Goal: Task Accomplishment & Management: Complete application form

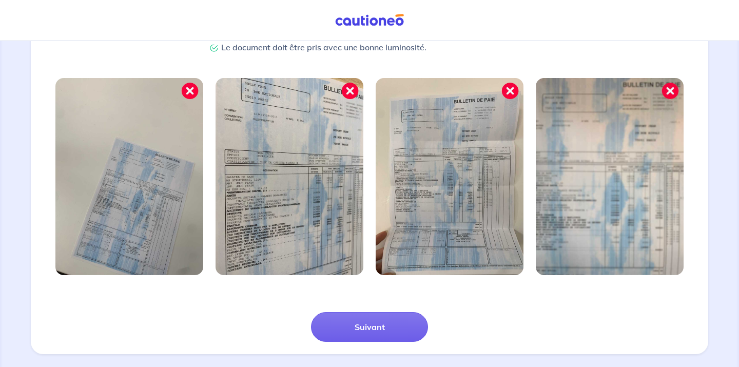
scroll to position [289, 0]
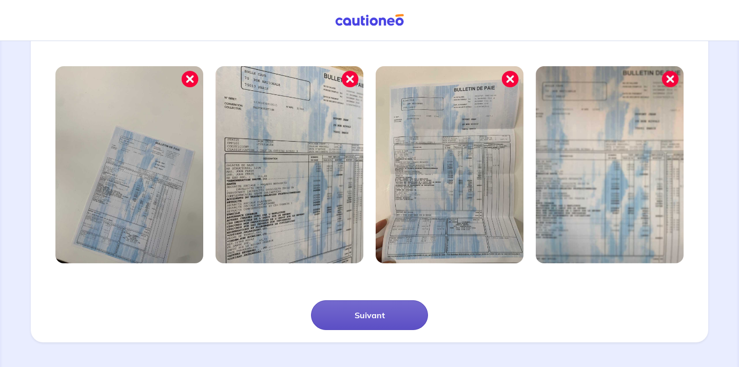
click at [378, 311] on button "Suivant" at bounding box center [369, 315] width 117 height 30
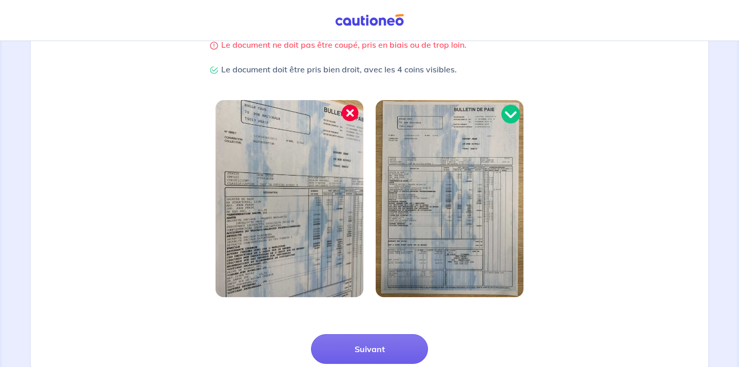
scroll to position [252, 0]
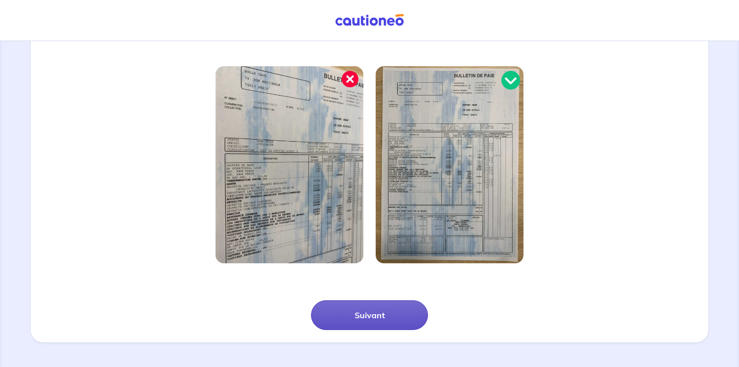
click at [368, 311] on button "Suivant" at bounding box center [369, 315] width 117 height 30
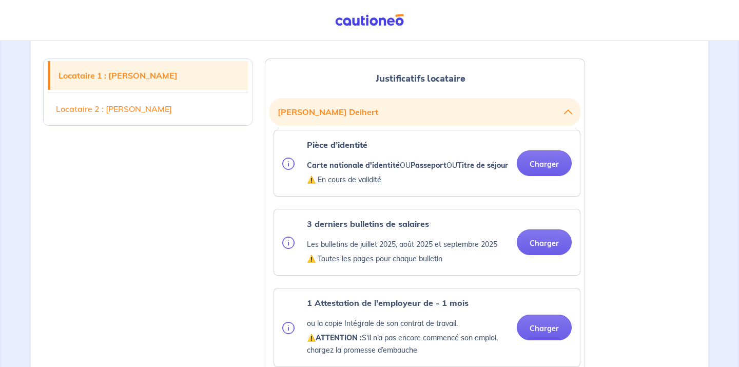
scroll to position [279, 0]
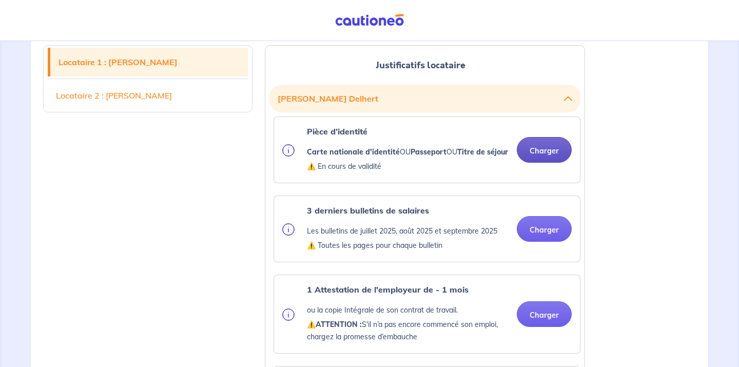
click at [553, 141] on button "Charger" at bounding box center [544, 150] width 55 height 26
click at [552, 143] on button "Charger" at bounding box center [544, 150] width 55 height 26
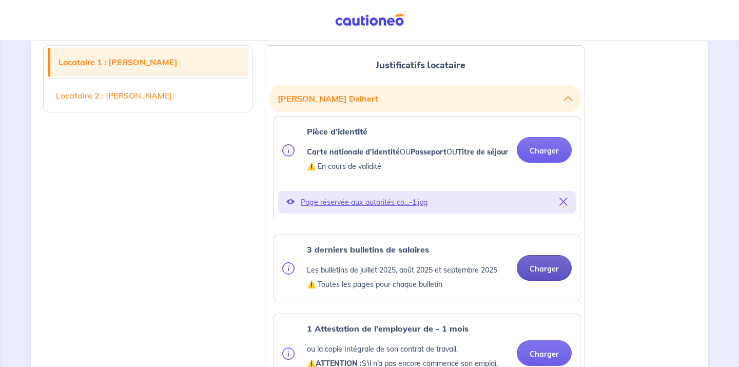
click at [537, 263] on button "Charger" at bounding box center [544, 268] width 55 height 26
click at [546, 263] on button "Charger" at bounding box center [544, 268] width 55 height 26
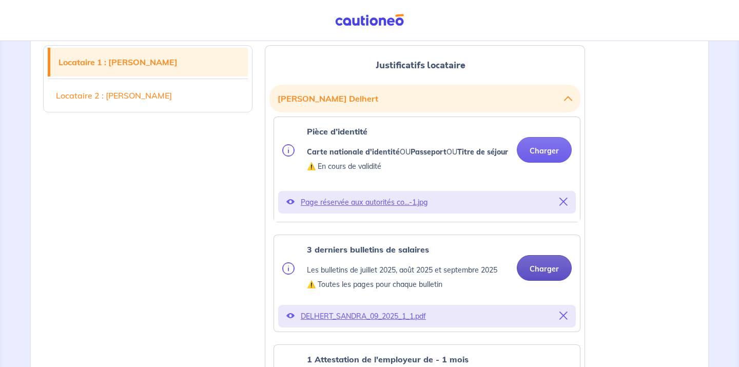
click at [545, 262] on button "Charger" at bounding box center [544, 268] width 55 height 26
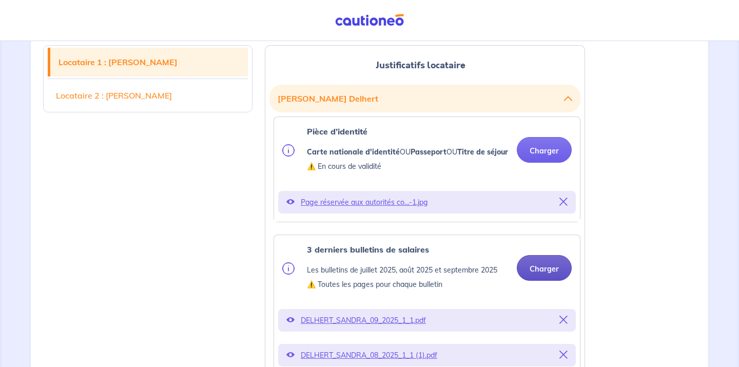
click at [544, 267] on button "Charger" at bounding box center [544, 268] width 55 height 26
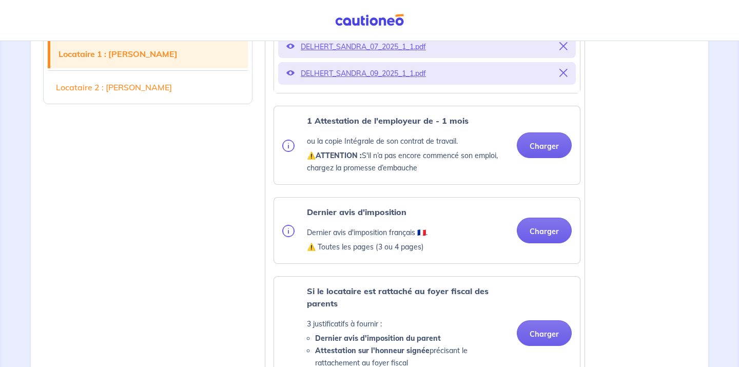
scroll to position [580, 0]
click at [548, 145] on button "Charger" at bounding box center [544, 145] width 55 height 26
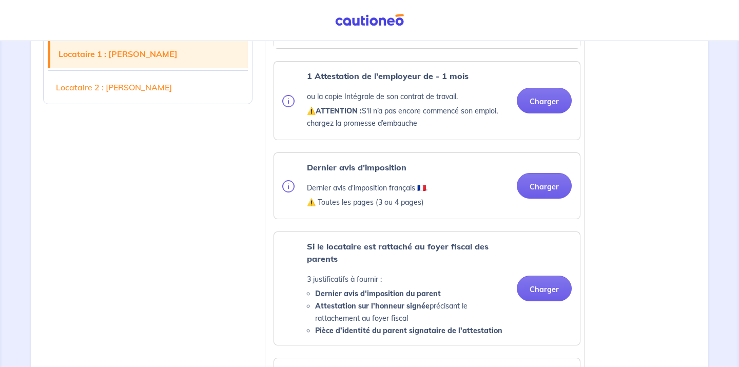
scroll to position [606, 0]
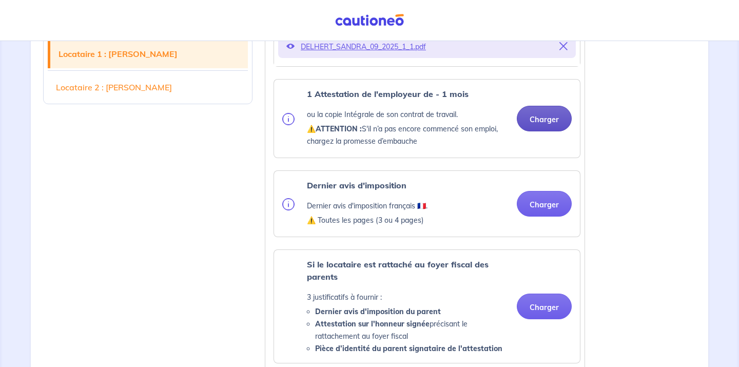
click at [546, 108] on button "Charger" at bounding box center [544, 119] width 55 height 26
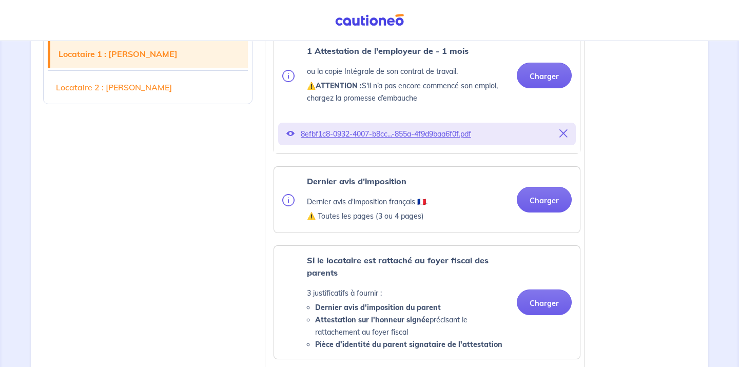
scroll to position [684, 0]
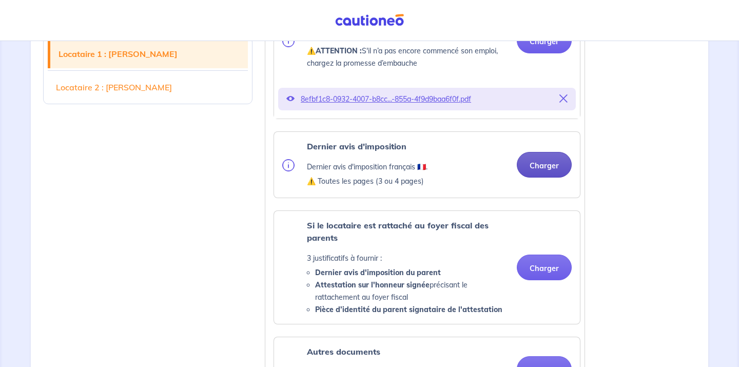
click at [543, 164] on button "Charger" at bounding box center [544, 165] width 55 height 26
click at [534, 158] on button "Charger" at bounding box center [544, 165] width 55 height 26
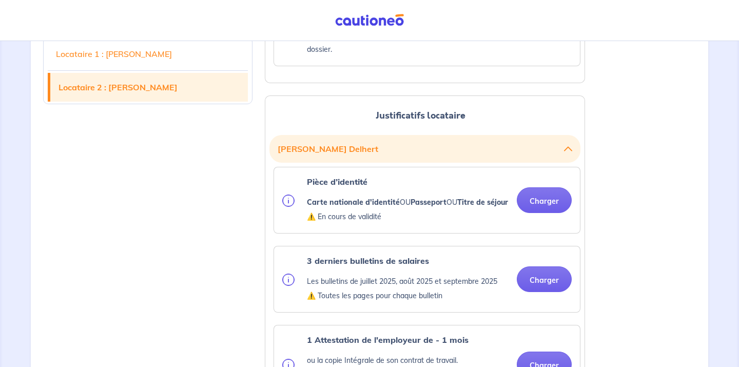
scroll to position [1198, 0]
click at [547, 201] on button "Charger" at bounding box center [544, 200] width 55 height 26
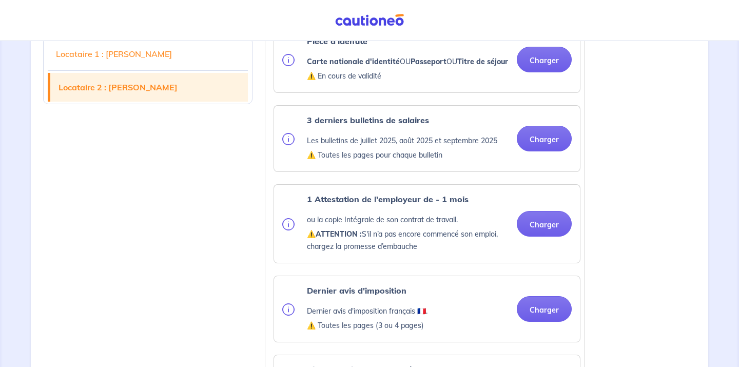
scroll to position [1361, 0]
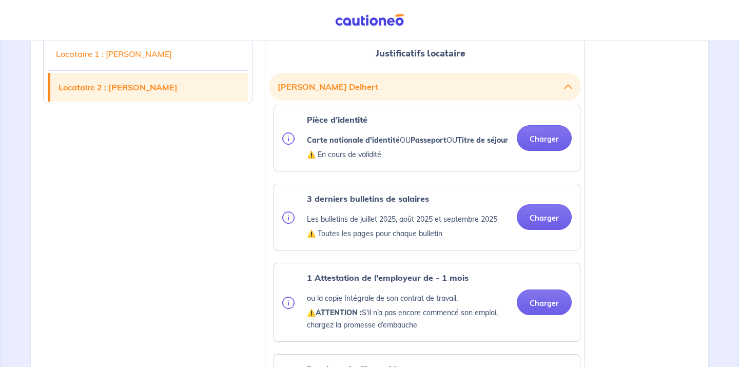
click at [617, 105] on div "Locataire 1 : [PERSON_NAME] Locataire 2 : [PERSON_NAME] Justificatifs locataire…" at bounding box center [369, 46] width 665 height 1987
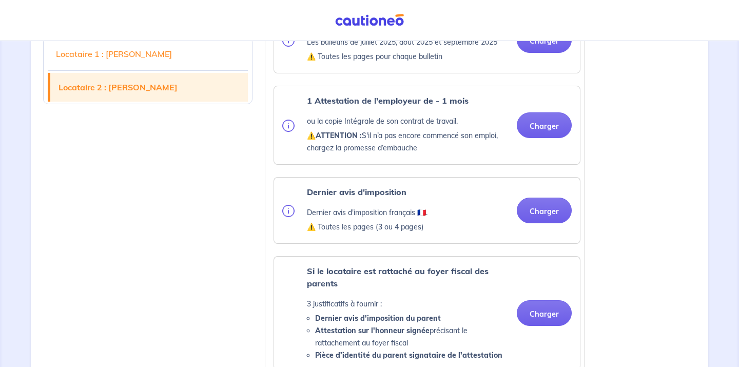
scroll to position [1425, 0]
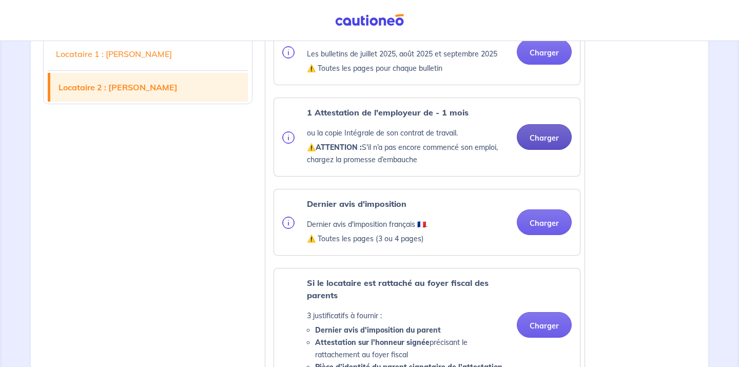
click at [545, 148] on button "Charger" at bounding box center [544, 137] width 55 height 26
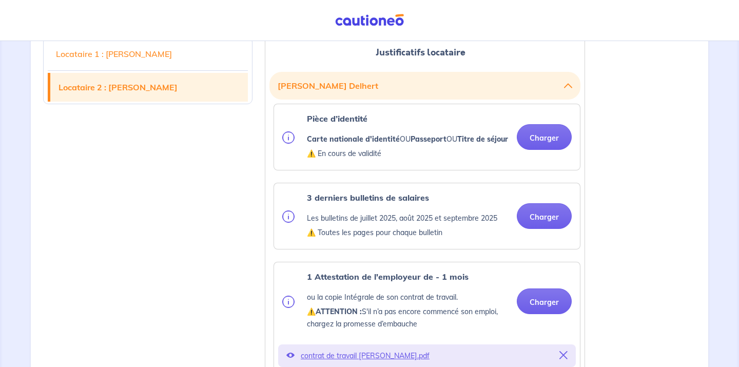
scroll to position [1256, 0]
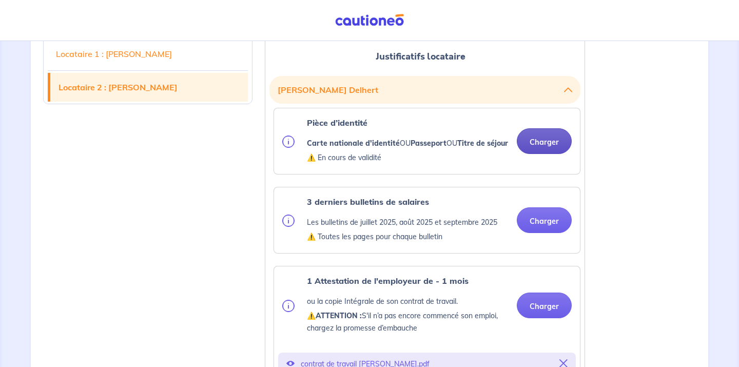
click at [542, 141] on button "Charger" at bounding box center [544, 141] width 55 height 26
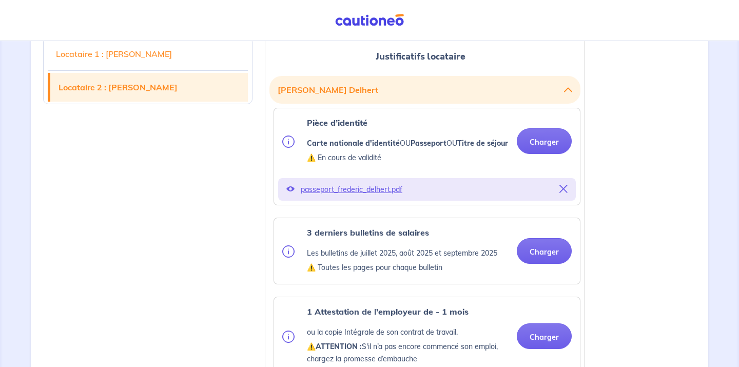
click at [627, 263] on div "Locataire 1 : [PERSON_NAME] Locataire 2 : [PERSON_NAME] Justificatifs locataire…" at bounding box center [369, 84] width 665 height 2056
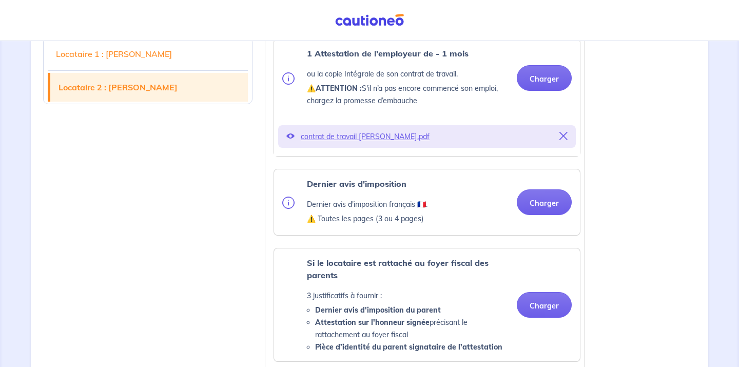
scroll to position [1485, 0]
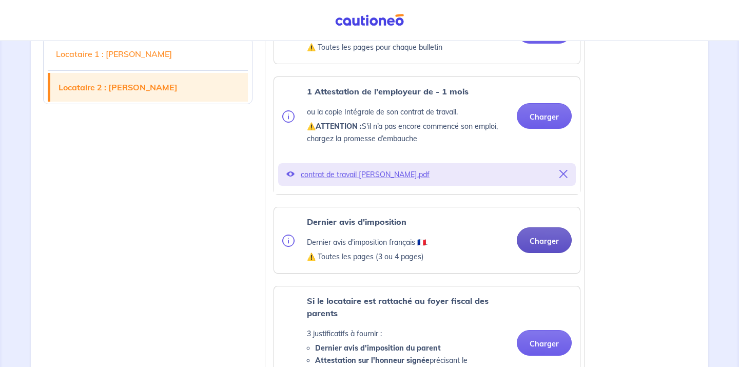
click at [545, 250] on button "Charger" at bounding box center [544, 240] width 55 height 26
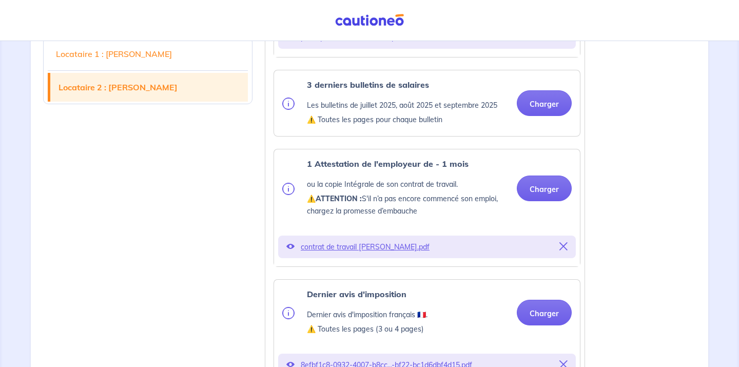
scroll to position [1339, 0]
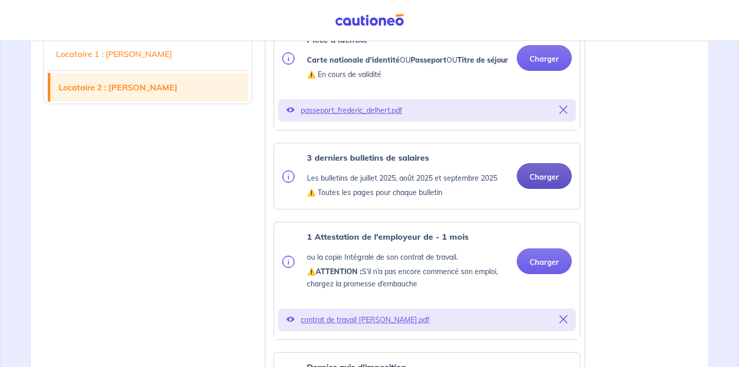
click at [556, 186] on button "Charger" at bounding box center [544, 176] width 55 height 26
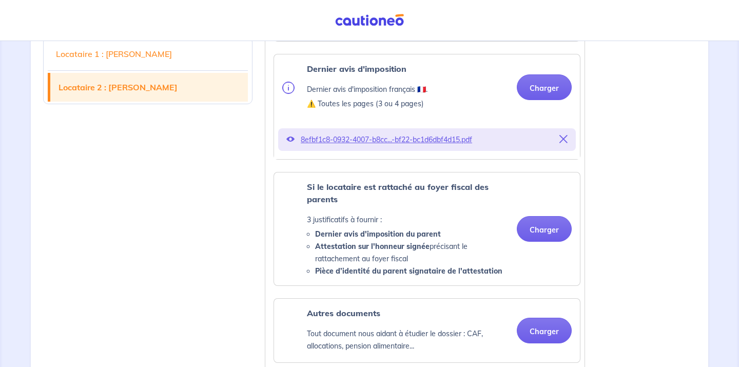
scroll to position [1741, 0]
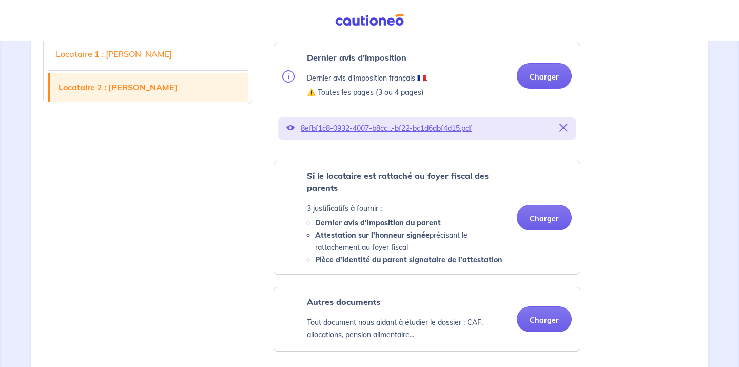
click at [566, 132] on icon at bounding box center [564, 128] width 8 height 8
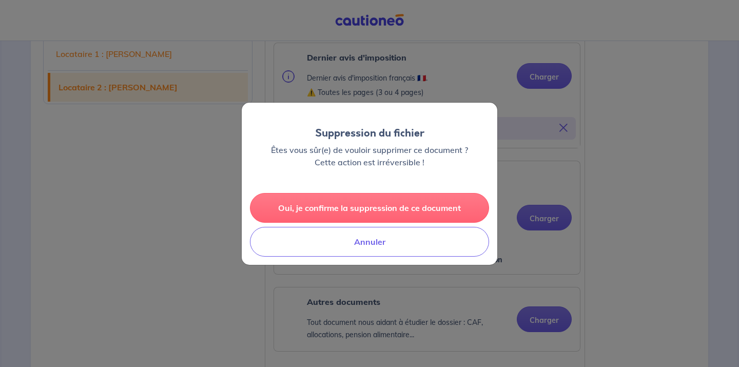
click at [399, 204] on button "Oui, je confirme la suppression de ce document" at bounding box center [369, 208] width 239 height 30
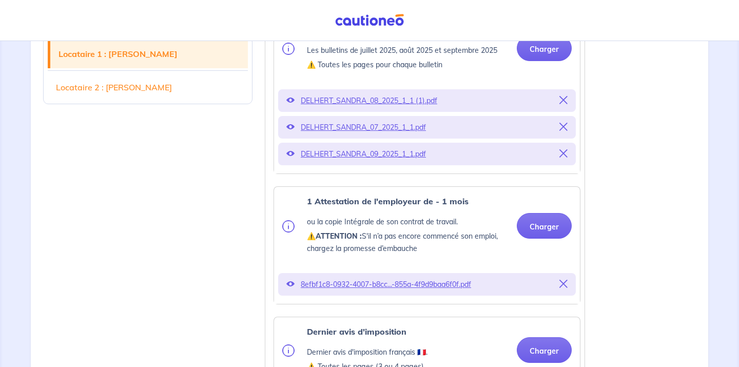
scroll to position [509, 0]
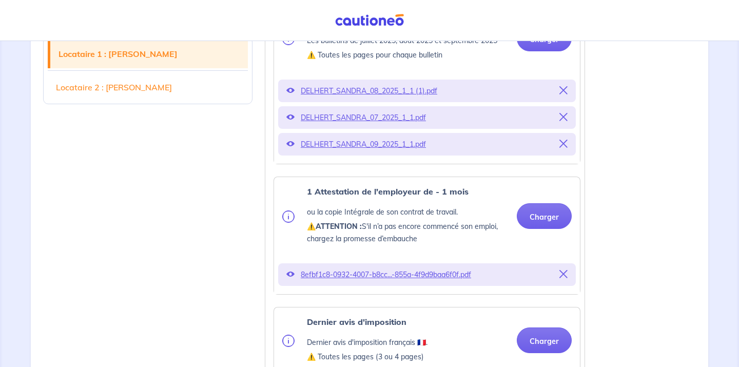
click at [564, 270] on icon at bounding box center [564, 274] width 8 height 8
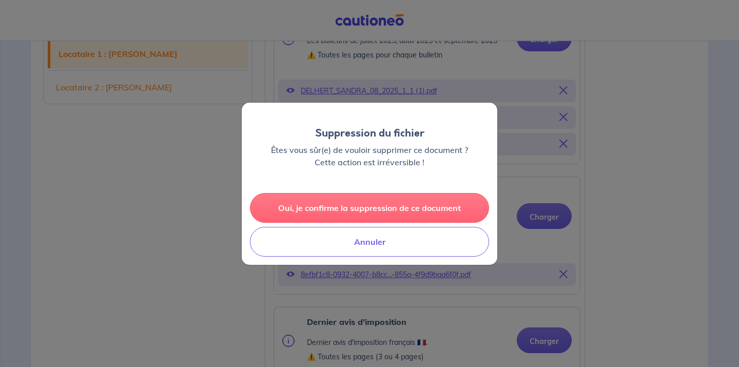
click at [405, 207] on button "Oui, je confirme la suppression de ce document" at bounding box center [369, 208] width 239 height 30
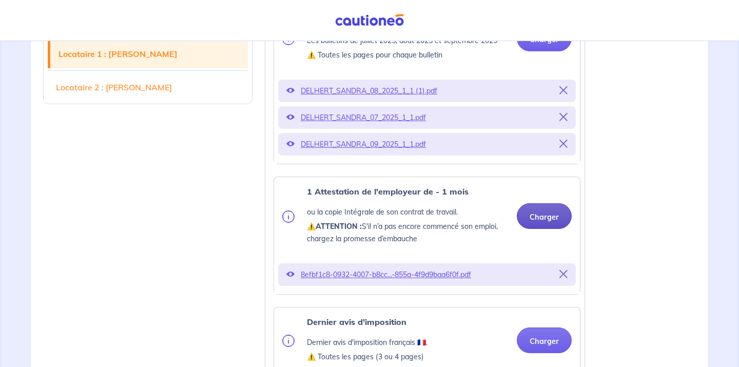
click at [548, 213] on button "Charger" at bounding box center [544, 216] width 55 height 26
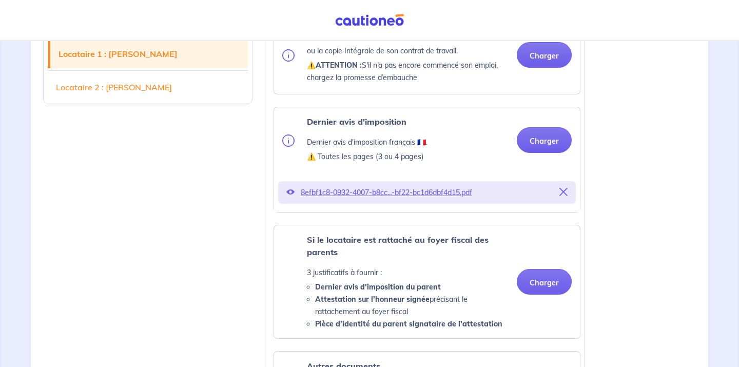
scroll to position [672, 0]
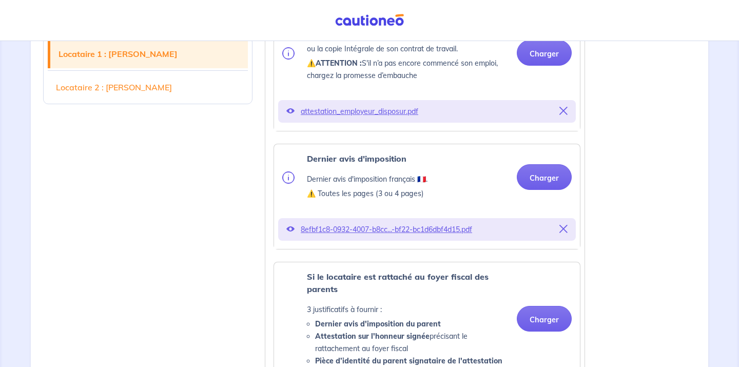
click at [565, 225] on icon at bounding box center [564, 229] width 8 height 8
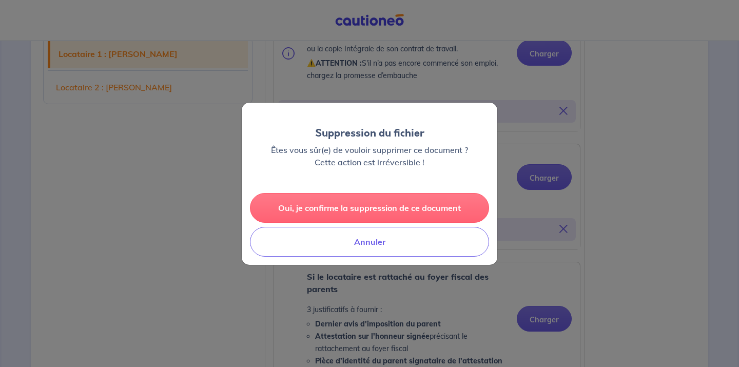
click at [389, 202] on button "Oui, je confirme la suppression de ce document" at bounding box center [369, 208] width 239 height 30
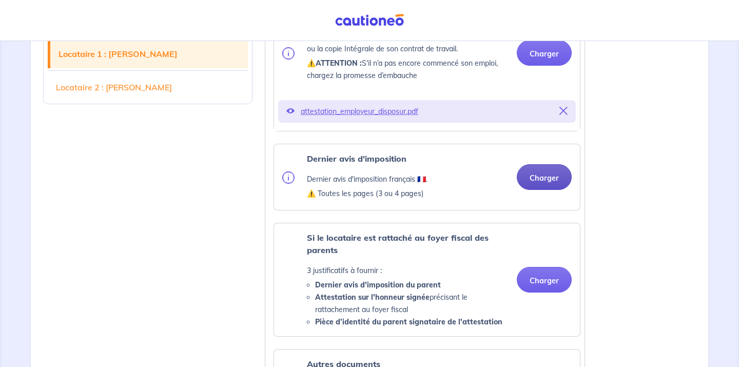
click at [552, 168] on button "Charger" at bounding box center [544, 177] width 55 height 26
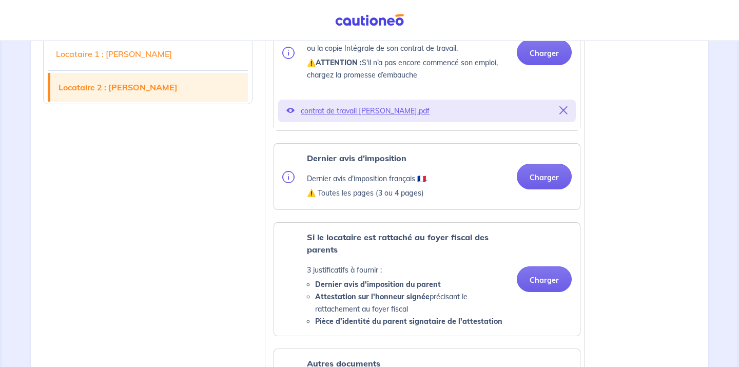
scroll to position [1646, 0]
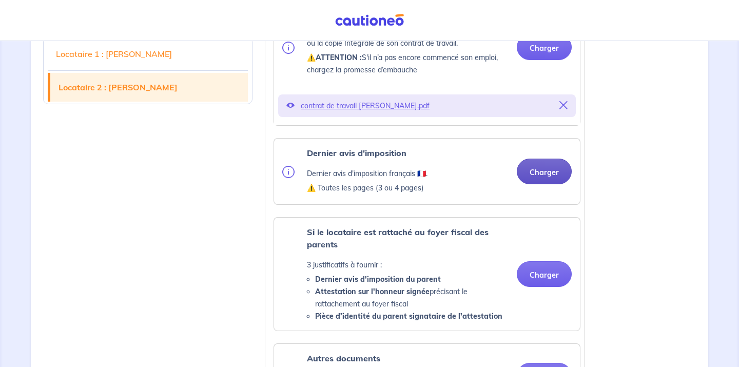
click at [555, 177] on button "Charger" at bounding box center [544, 172] width 55 height 26
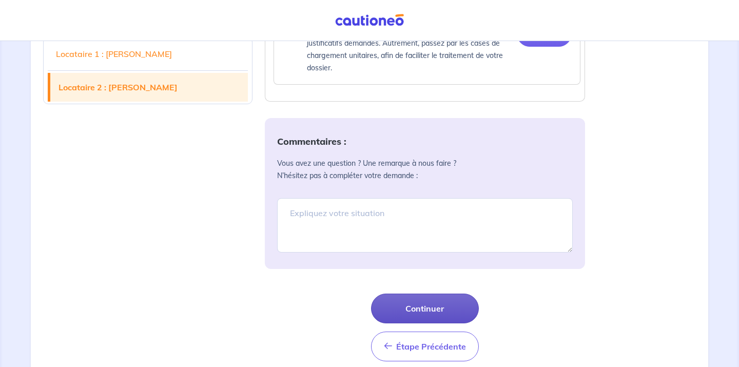
scroll to position [2148, 0]
click at [435, 314] on button "Continuer" at bounding box center [425, 308] width 108 height 30
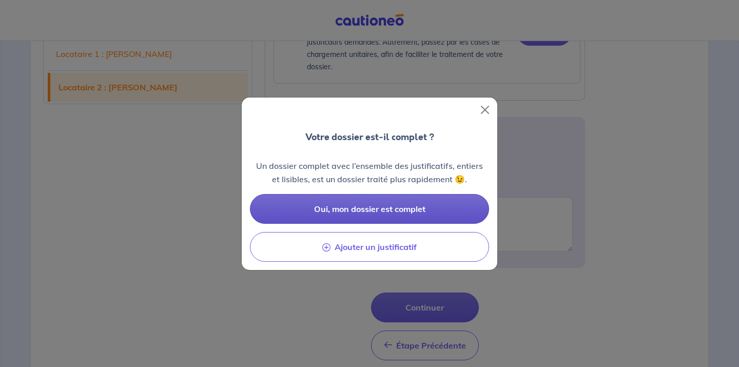
click at [407, 213] on span "Oui, mon dossier est complet" at bounding box center [369, 209] width 111 height 10
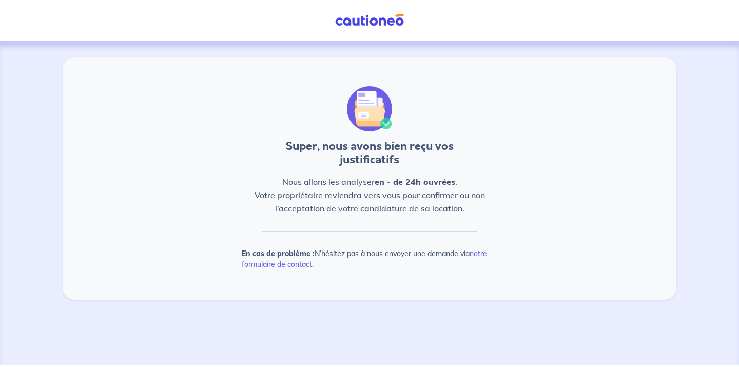
click at [399, 206] on span "Nous allons les analyser en - de 24h ouvrées . Votre propriétaire reviendra ver…" at bounding box center [370, 195] width 230 height 37
